Goal: Task Accomplishment & Management: Manage account settings

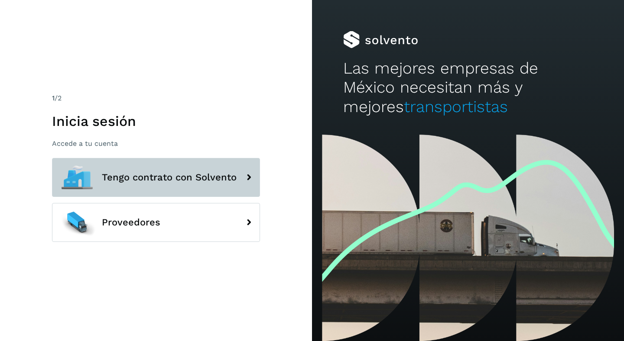
click at [170, 188] on button "Tengo contrato con Solvento" at bounding box center [156, 177] width 208 height 39
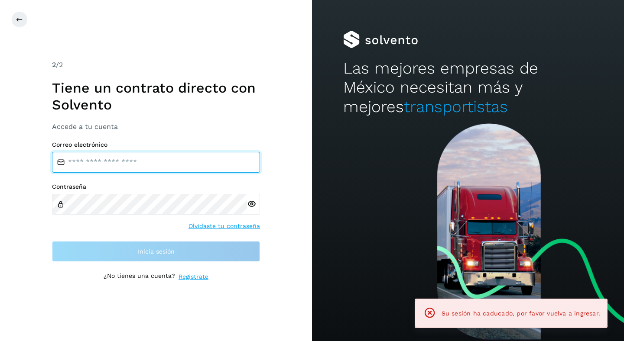
type input "**********"
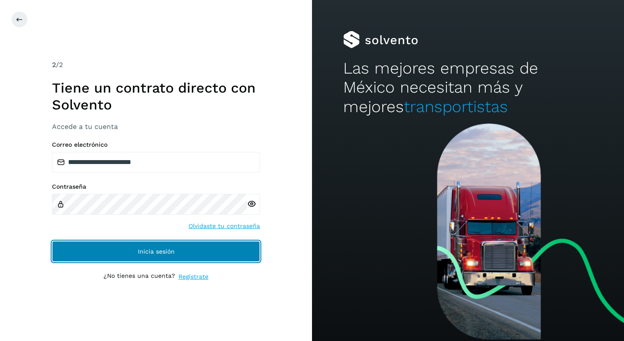
click at [172, 253] on span "Inicia sesión" at bounding box center [156, 252] width 37 height 6
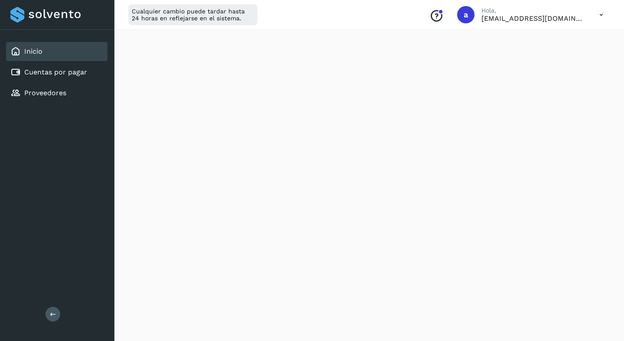
scroll to position [497, 0]
click at [81, 70] on link "Cuentas por pagar" at bounding box center [55, 72] width 63 height 8
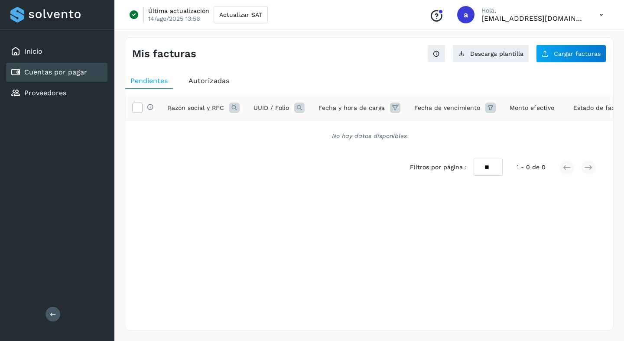
click at [206, 77] on span "Autorizadas" at bounding box center [208, 81] width 41 height 8
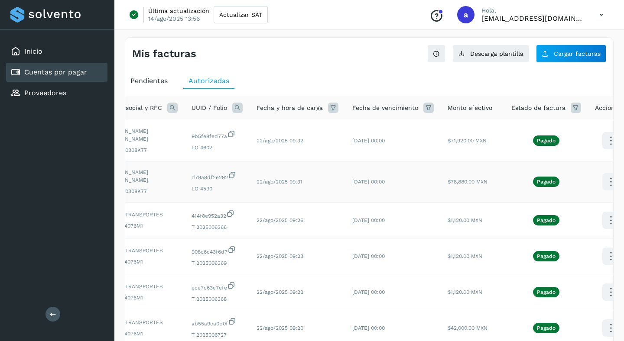
scroll to position [0, 66]
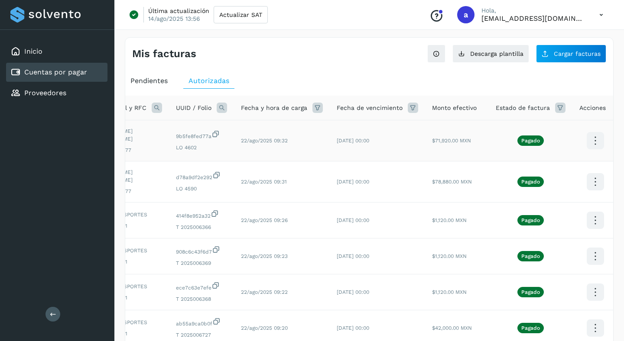
click at [592, 140] on icon at bounding box center [595, 141] width 20 height 20
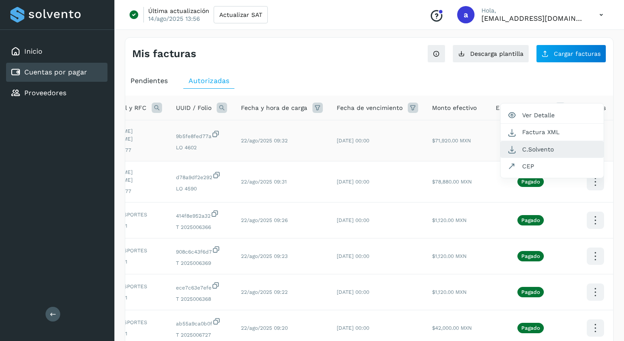
click at [550, 146] on button "C.Solvento" at bounding box center [551, 149] width 103 height 17
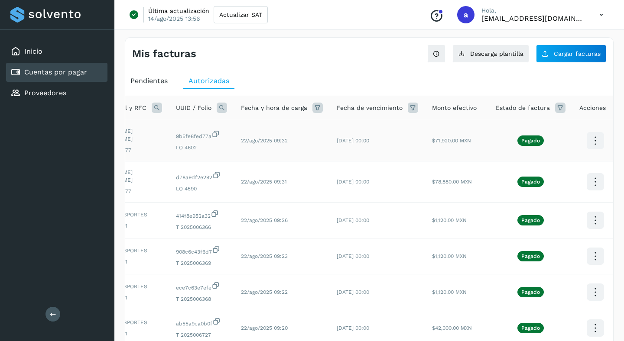
click at [594, 142] on icon at bounding box center [595, 141] width 20 height 20
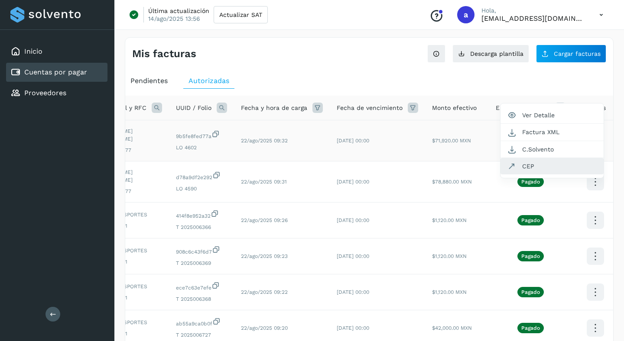
click at [533, 167] on button "CEP" at bounding box center [551, 166] width 103 height 16
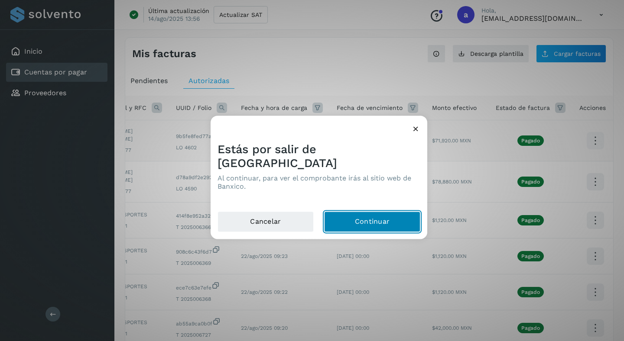
click at [371, 217] on button "Continuar" at bounding box center [372, 222] width 96 height 21
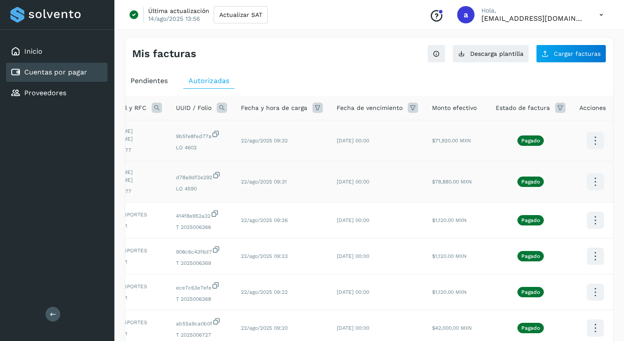
click at [594, 151] on icon at bounding box center [595, 141] width 20 height 20
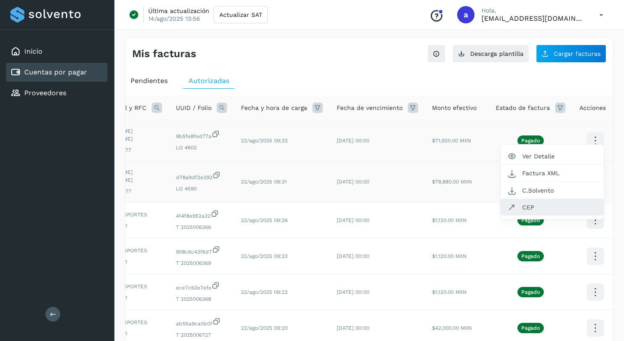
click at [539, 210] on button "CEP" at bounding box center [551, 207] width 103 height 16
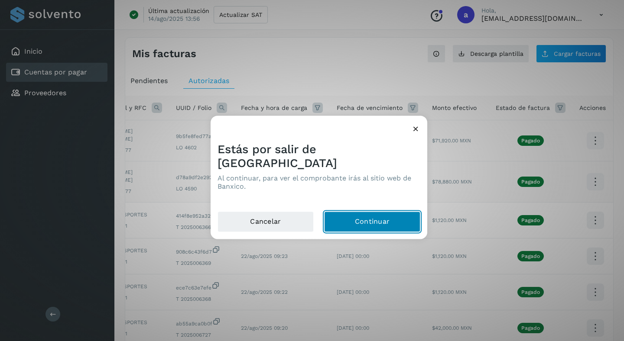
click at [417, 212] on button "Continuar" at bounding box center [372, 222] width 96 height 21
